Goal: Information Seeking & Learning: Learn about a topic

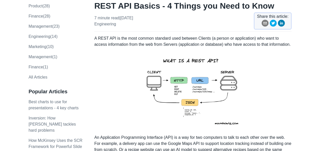
scroll to position [45, 0]
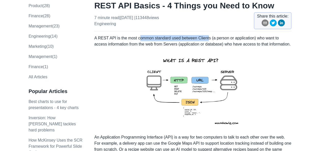
drag, startPoint x: 138, startPoint y: 38, endPoint x: 207, endPoint y: 37, distance: 68.4
click at [207, 37] on p "A REST API is the most common standard used between Clients (a person or applic…" at bounding box center [192, 41] width 197 height 12
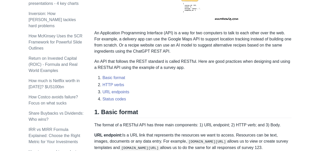
scroll to position [149, 0]
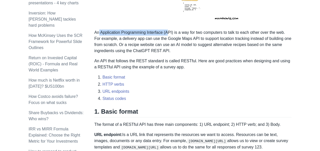
drag, startPoint x: 99, startPoint y: 32, endPoint x: 169, endPoint y: 31, distance: 69.7
click at [169, 31] on p "An Application Programming Interface (API) is a way for two computers to talk t…" at bounding box center [192, 42] width 197 height 24
drag, startPoint x: 169, startPoint y: 31, endPoint x: 175, endPoint y: 38, distance: 8.7
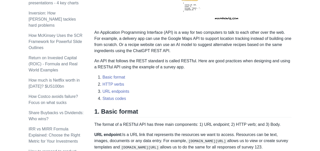
click at [175, 38] on p "An Application Programming Interface (API) is a way for two computers to talk t…" at bounding box center [192, 42] width 197 height 24
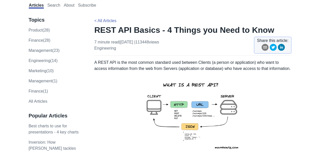
scroll to position [20, 0]
